Goal: Transaction & Acquisition: Book appointment/travel/reservation

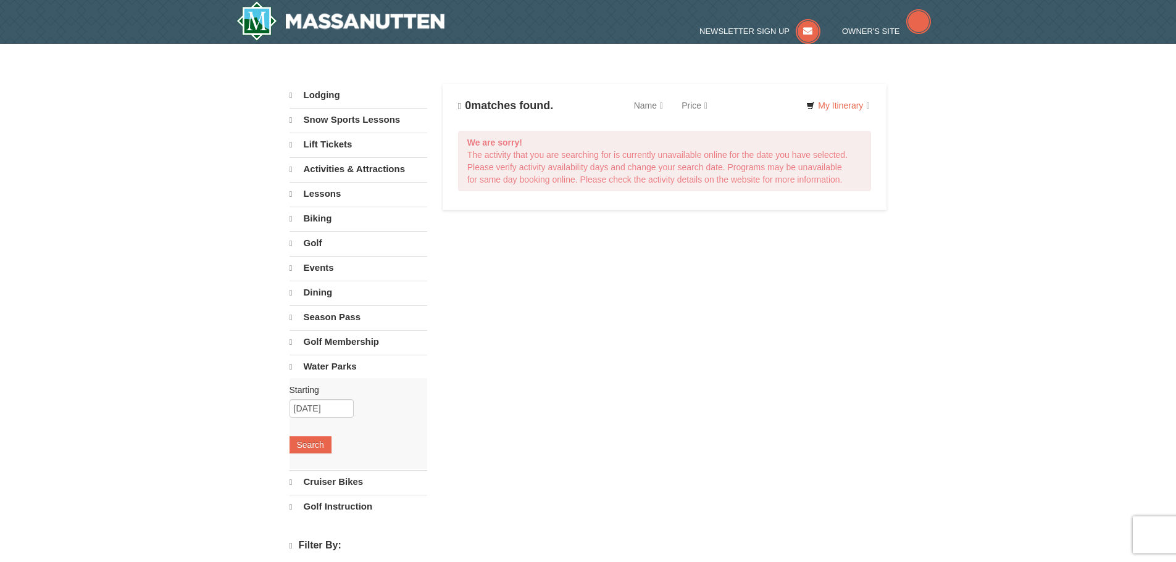
select select "10"
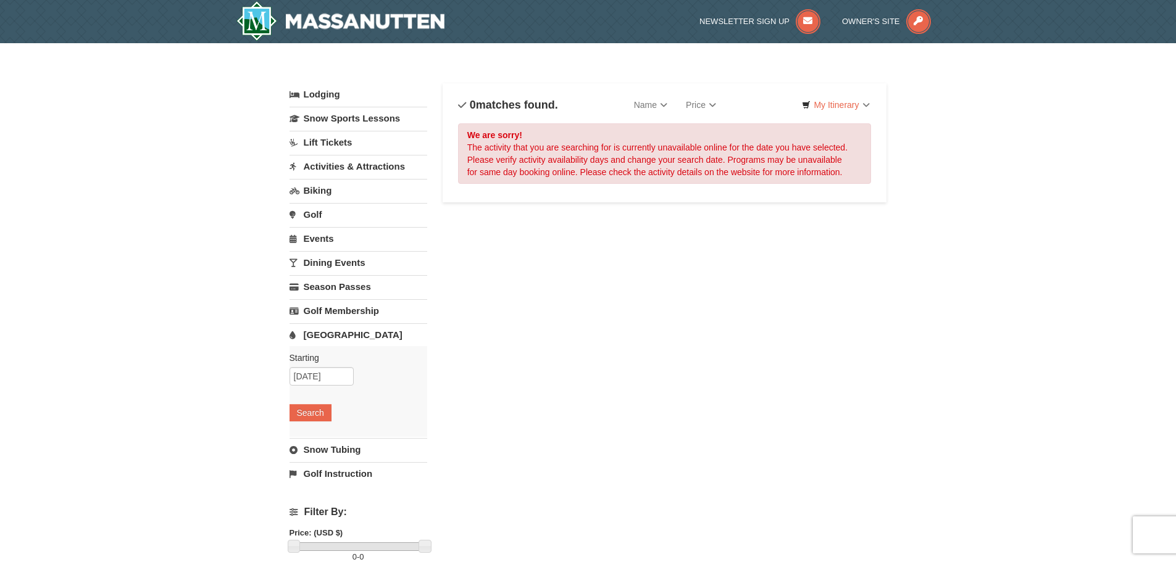
click at [329, 333] on link "[GEOGRAPHIC_DATA]" at bounding box center [359, 334] width 138 height 23
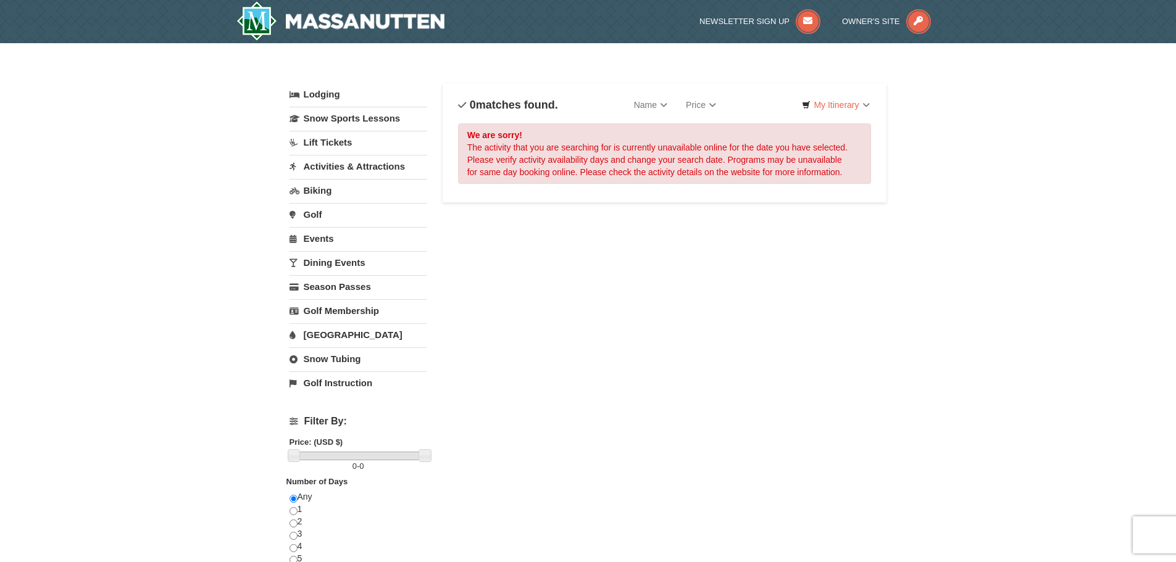
click at [329, 333] on link "[GEOGRAPHIC_DATA]" at bounding box center [359, 334] width 138 height 23
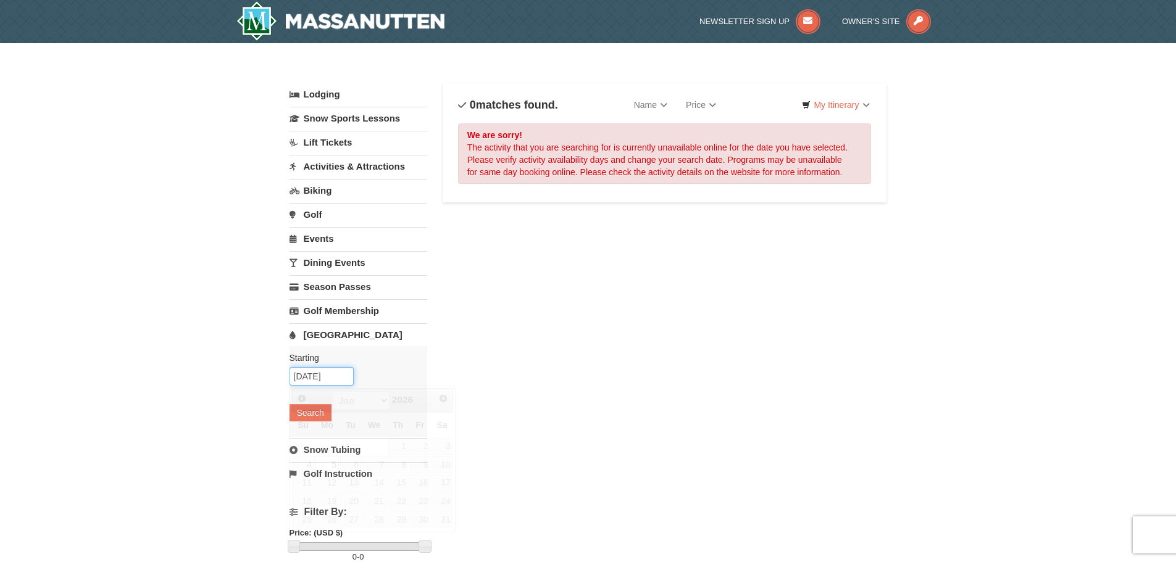
click at [321, 373] on input "01/05/2026" at bounding box center [322, 376] width 64 height 19
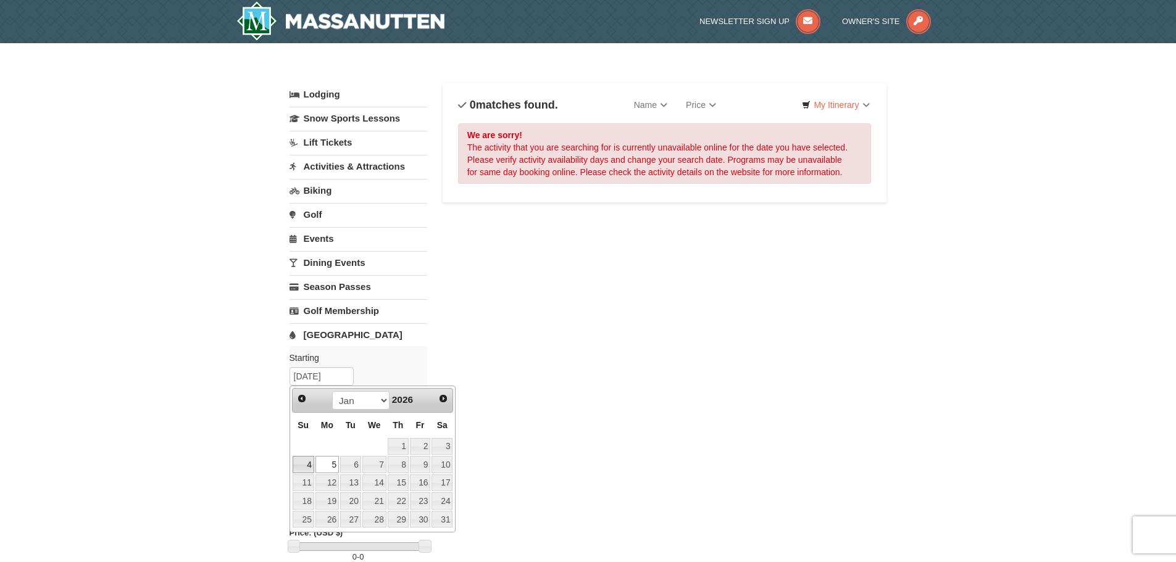
click at [304, 466] on link "4" at bounding box center [304, 464] width 22 height 17
type input "[DATE]"
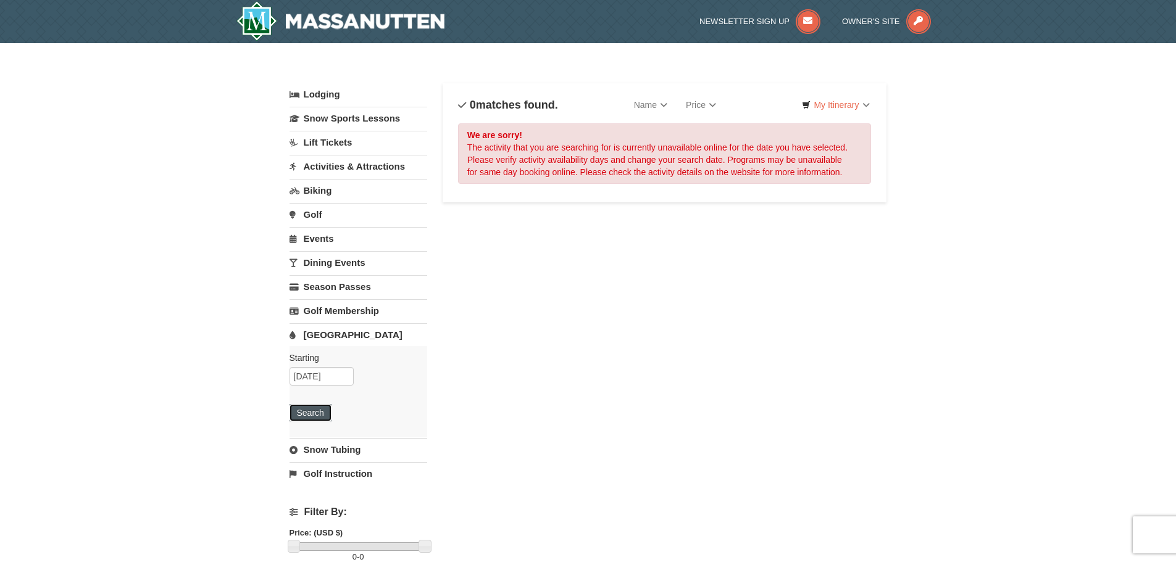
click at [312, 415] on button "Search" at bounding box center [311, 412] width 42 height 17
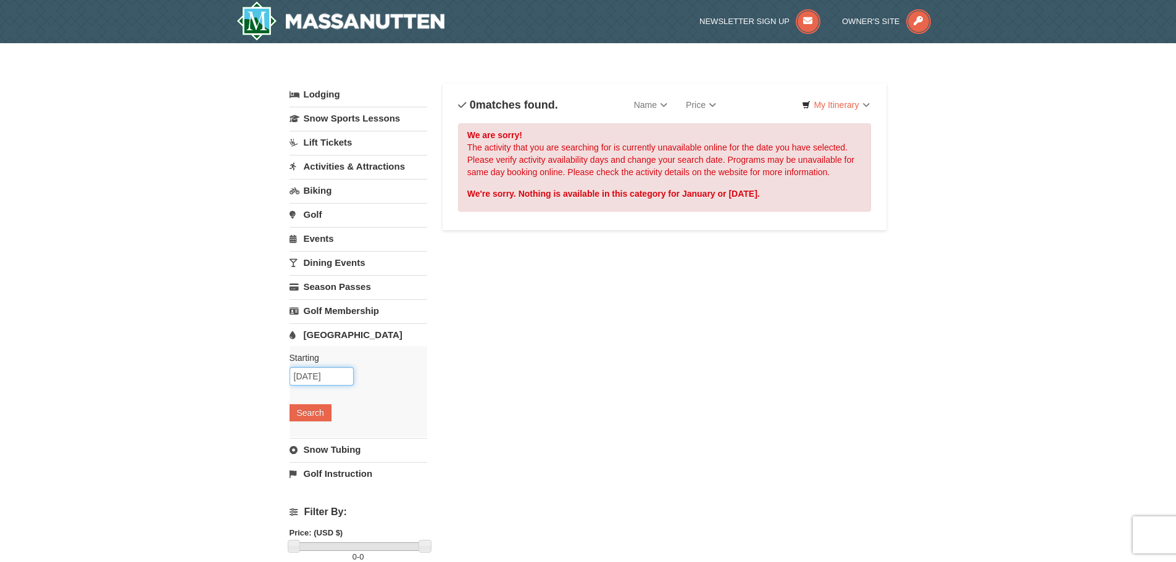
click at [343, 373] on input "[DATE]" at bounding box center [322, 376] width 64 height 19
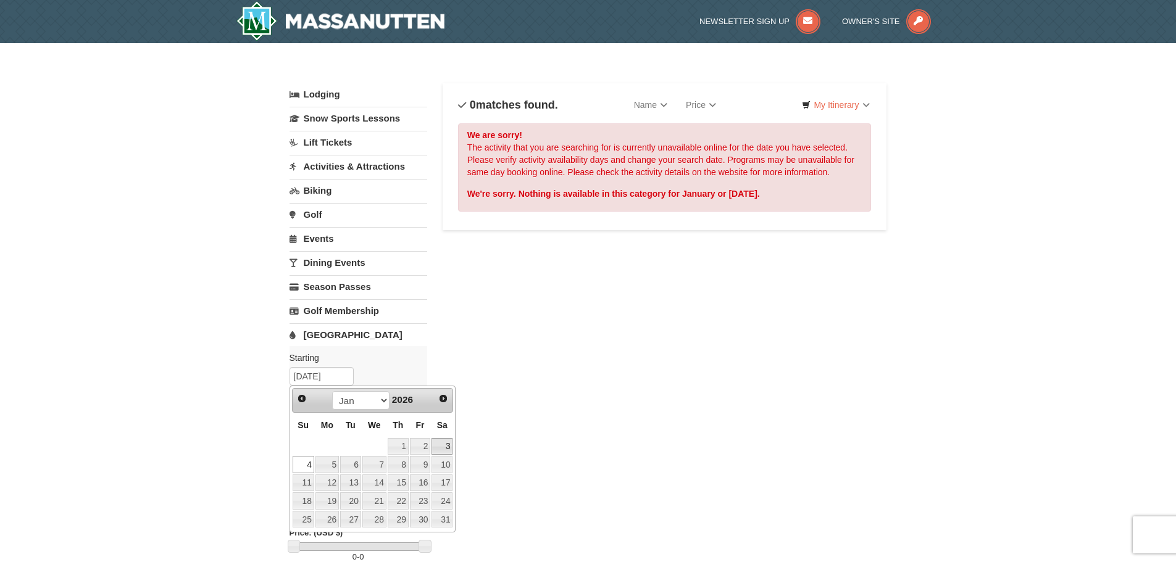
click at [443, 446] on link "3" at bounding box center [442, 446] width 21 height 17
type input "[DATE]"
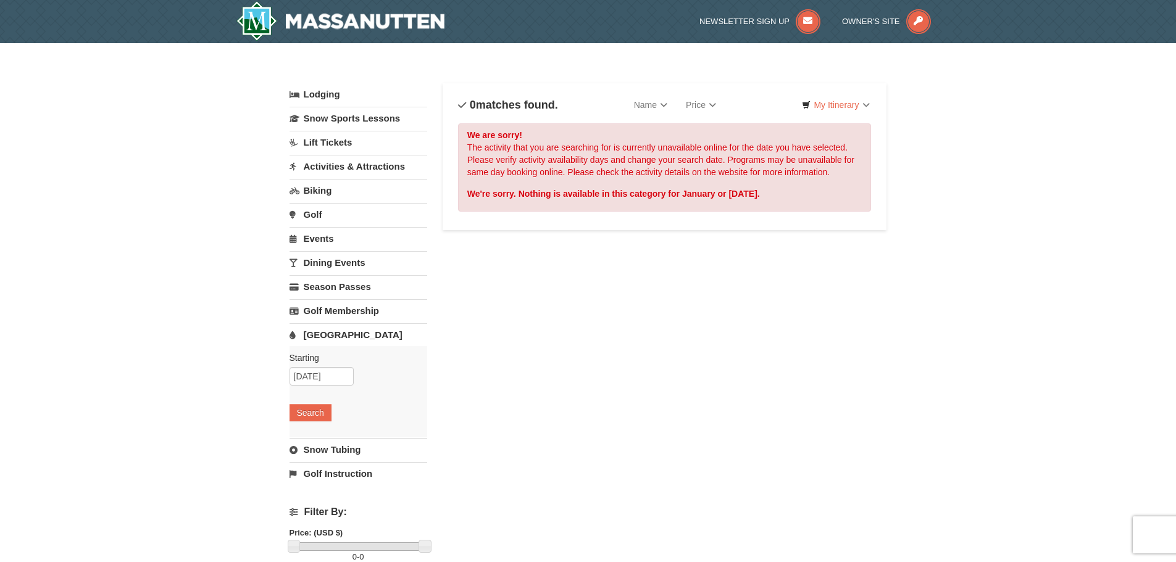
click at [317, 403] on div "Starting Please format dates MM/DD/YYYY Please format dates MM/DD/YYYY [DATE] S…" at bounding box center [359, 391] width 138 height 91
click at [316, 407] on button "Search" at bounding box center [311, 412] width 42 height 17
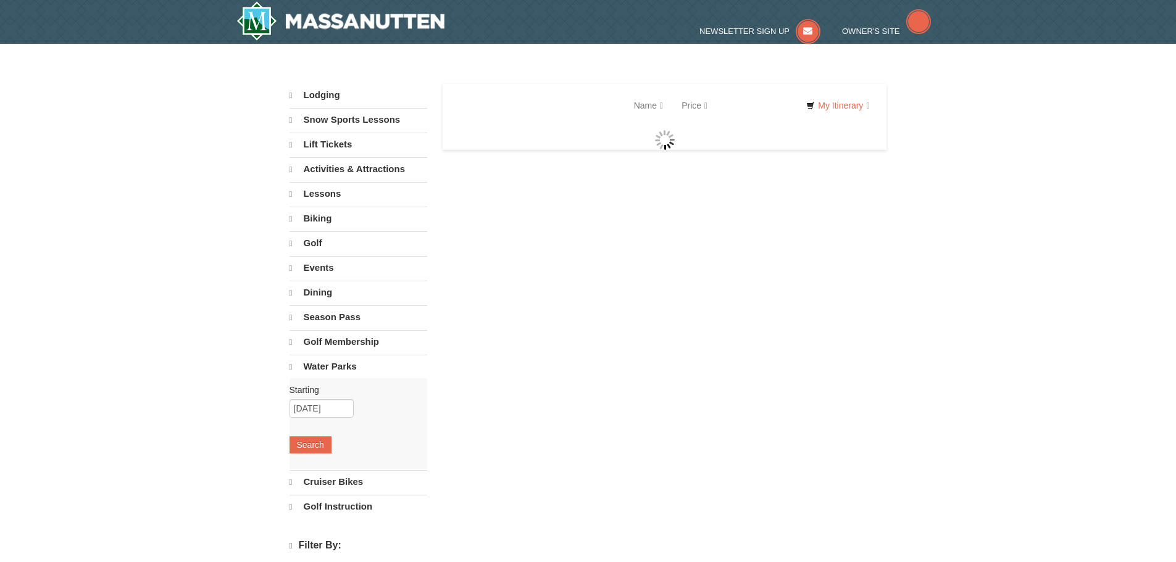
select select "10"
